Goal: Transaction & Acquisition: Book appointment/travel/reservation

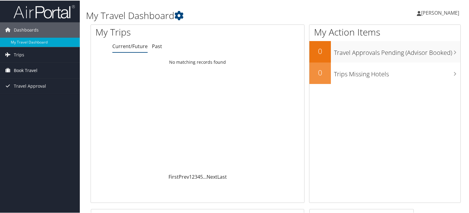
click at [29, 68] on span "Book Travel" at bounding box center [26, 69] width 24 height 15
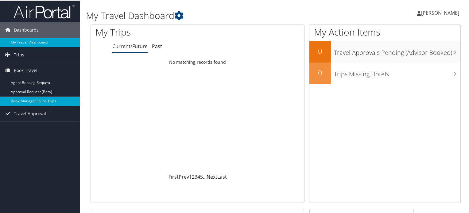
click at [36, 102] on link "Book/Manage Online Trips" at bounding box center [40, 100] width 80 height 9
